Goal: Check status: Check status

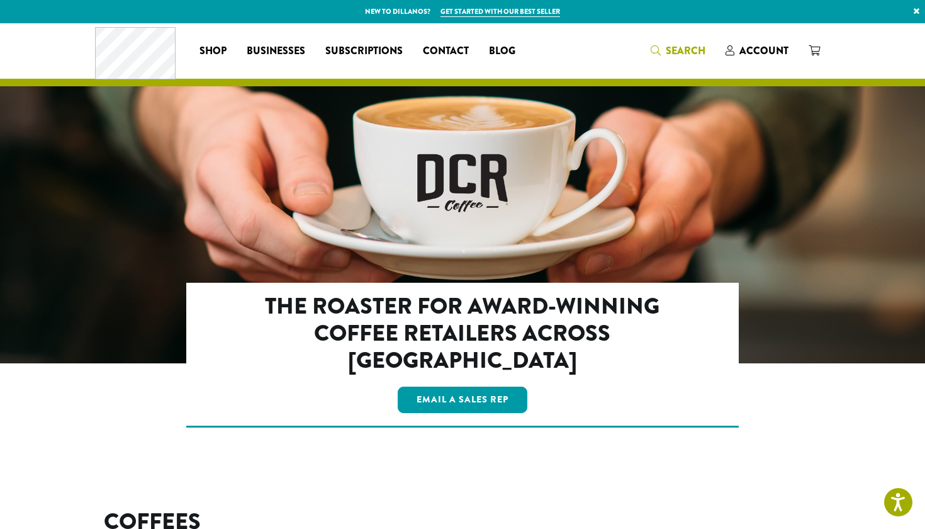
click at [691, 47] on span "Search" at bounding box center [686, 50] width 40 height 14
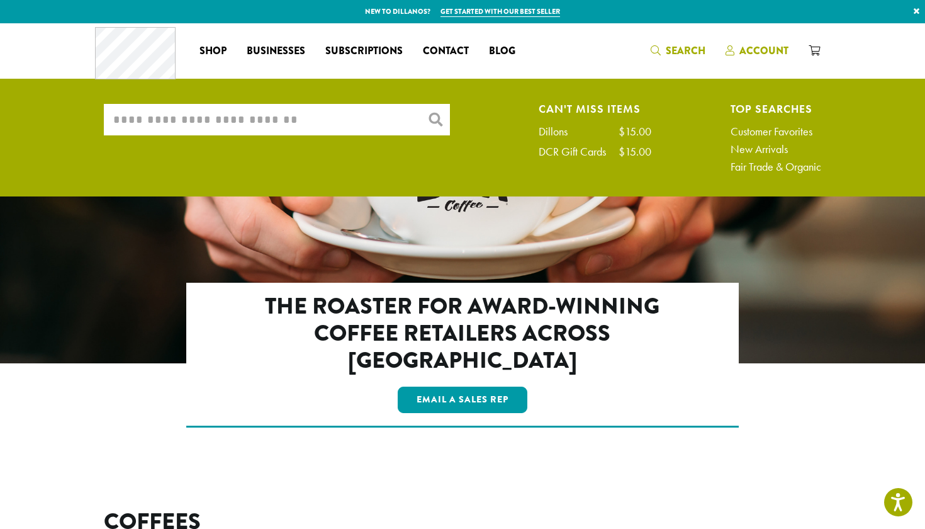
click at [759, 47] on span "Account" at bounding box center [764, 50] width 49 height 14
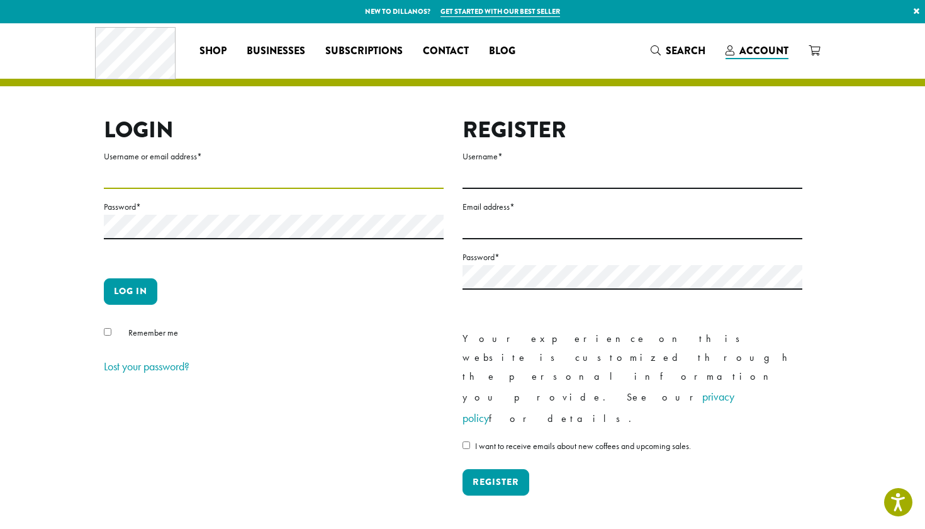
click at [193, 178] on input "Username or email address *" at bounding box center [274, 176] width 340 height 25
click at [525, 174] on input "Username *" at bounding box center [633, 176] width 340 height 25
click at [243, 184] on input "Username or email address *" at bounding box center [274, 176] width 340 height 25
type input "**********"
click at [187, 210] on label "Password *" at bounding box center [274, 207] width 340 height 16
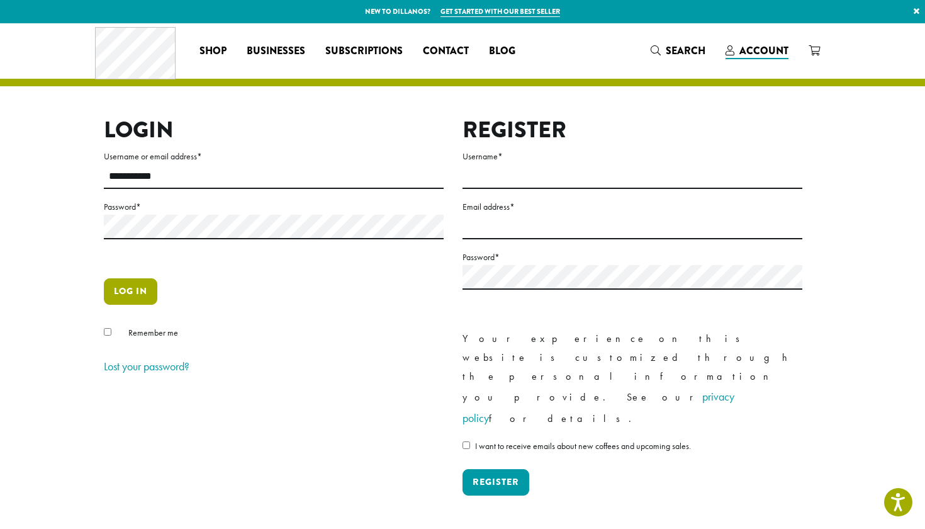
click at [126, 292] on button "Log in" at bounding box center [131, 291] width 54 height 26
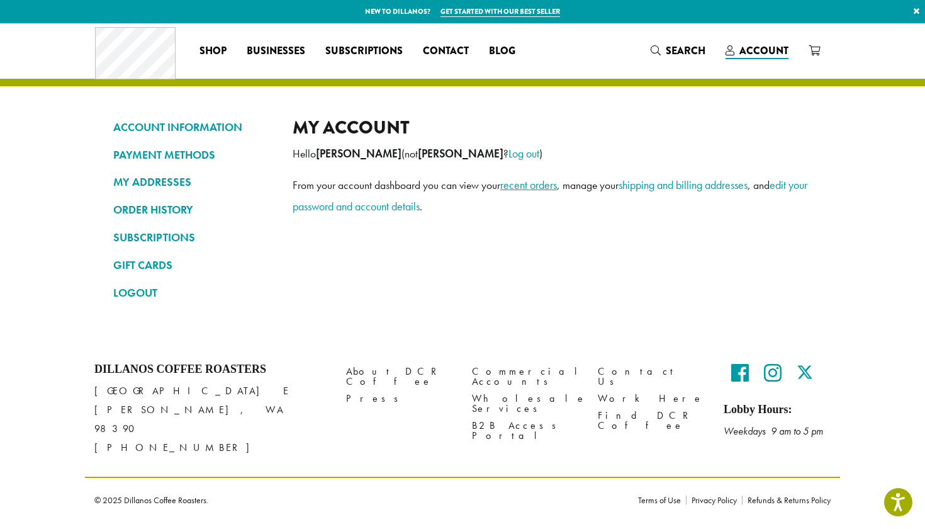
click at [519, 185] on link "recent orders" at bounding box center [528, 185] width 57 height 14
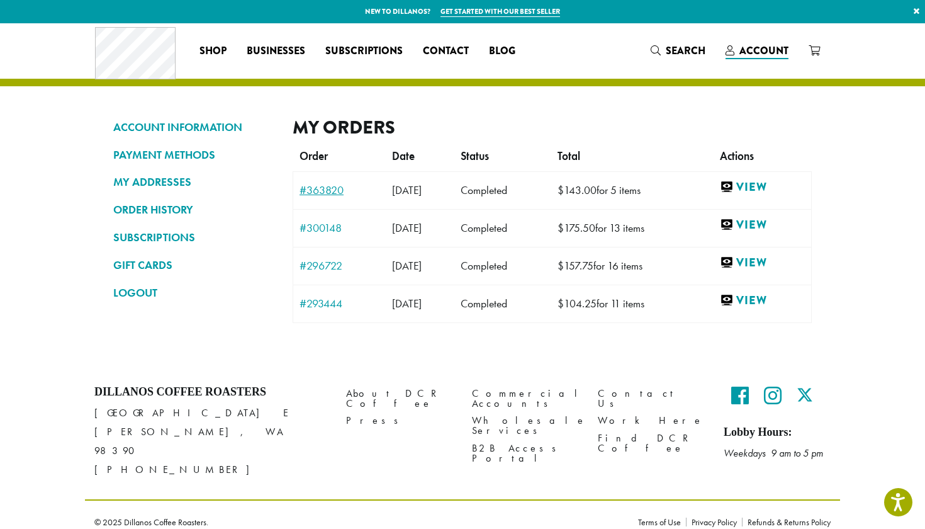
click at [324, 193] on link "#363820" at bounding box center [340, 189] width 80 height 11
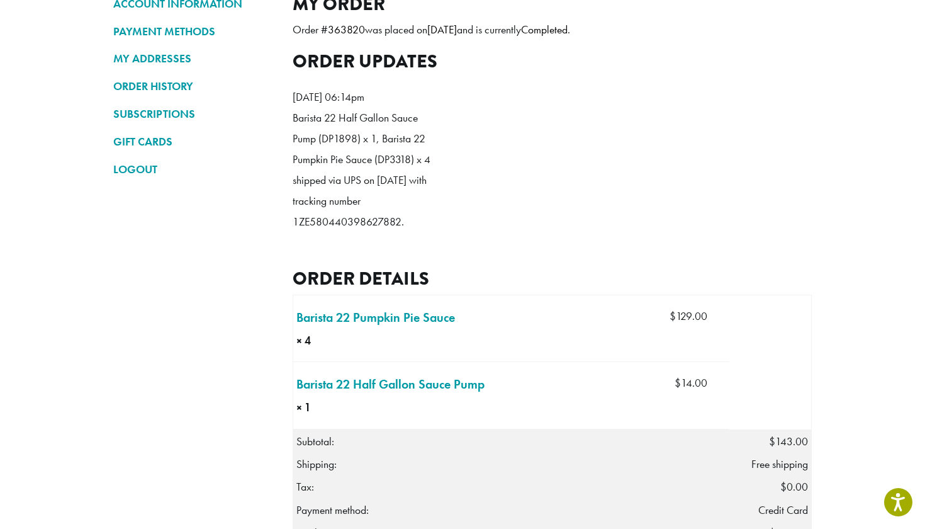
scroll to position [123, 0]
click at [362, 232] on p "Barista 22 Half Gallon Sauce Pump (DP1898) x 1, Barista 22 Pumpkin Pie Sauce (D…" at bounding box center [365, 170] width 145 height 125
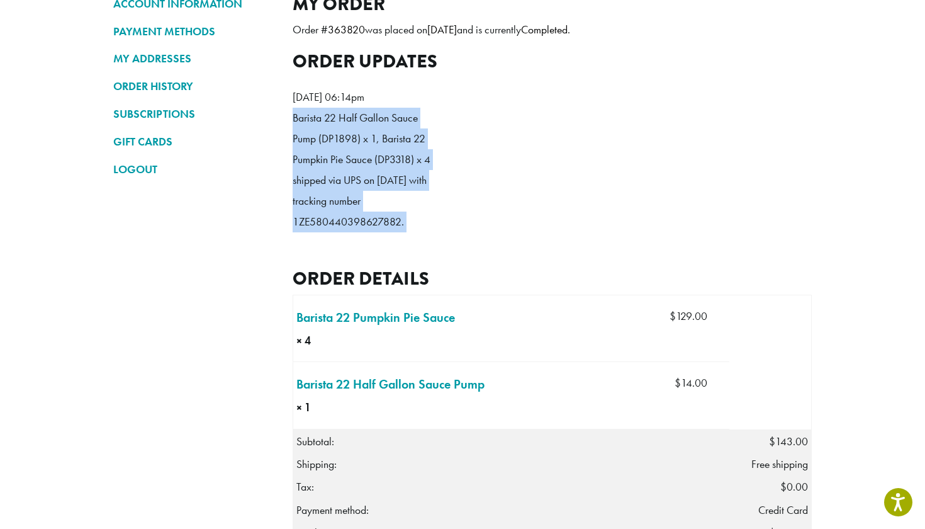
click at [362, 232] on p "Barista 22 Half Gallon Sauce Pump (DP1898) x 1, Barista 22 Pumpkin Pie Sauce (D…" at bounding box center [365, 170] width 145 height 125
click at [482, 249] on ol "[DATE] 06:14pm Barista 22 Half Gallon Sauce Pump (DP1898) x 1, Barista 22 Pumpk…" at bounding box center [552, 162] width 519 height 171
click at [510, 249] on ol "[DATE] 06:14pm Barista 22 Half Gallon Sauce Pump (DP1898) x 1, Barista 22 Pumpk…" at bounding box center [552, 162] width 519 height 171
click at [311, 232] on p "Barista 22 Half Gallon Sauce Pump (DP1898) x 1, Barista 22 Pumpkin Pie Sauce (D…" at bounding box center [365, 170] width 145 height 125
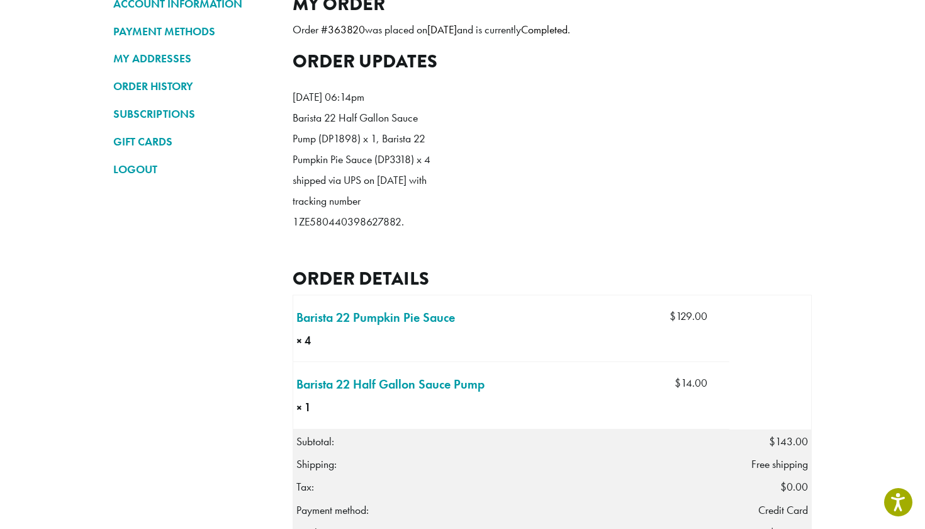
click at [246, 229] on nav "ACCOUNT INFORMATION PAYMENT METHODS MY ADDRESSES ORDER HISTORY SUBSCRIPTIONS GI…" at bounding box center [193, 386] width 161 height 787
click at [332, 232] on p "Barista 22 Half Gallon Sauce Pump (DP1898) x 1, Barista 22 Pumpkin Pie Sauce (D…" at bounding box center [365, 170] width 145 height 125
copy p "1ZE580440398627882"
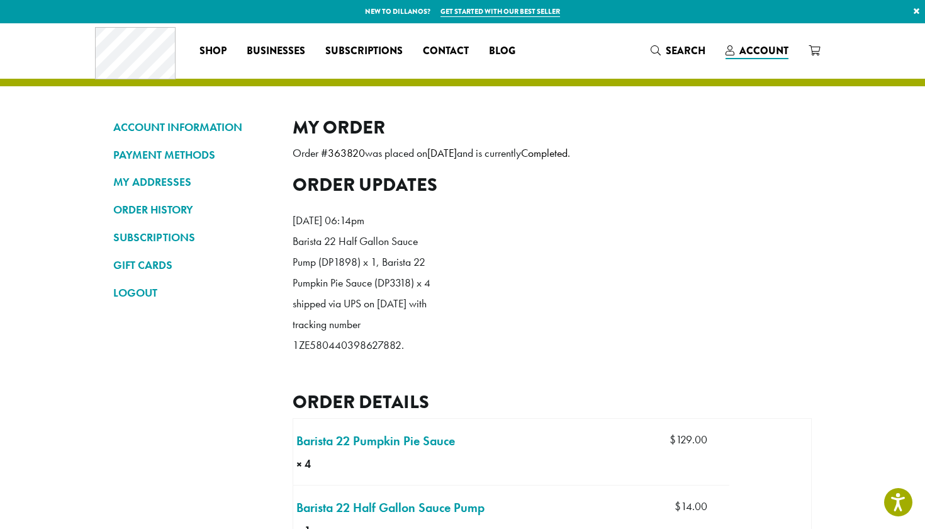
scroll to position [0, 0]
